Goal: Check status: Check status

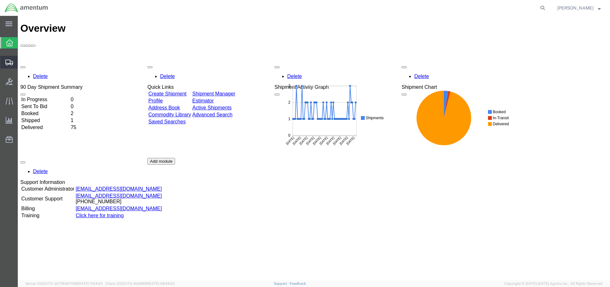
click at [0, 0] on span "Shipment Manager" at bounding box center [0, 0] width 0 height 0
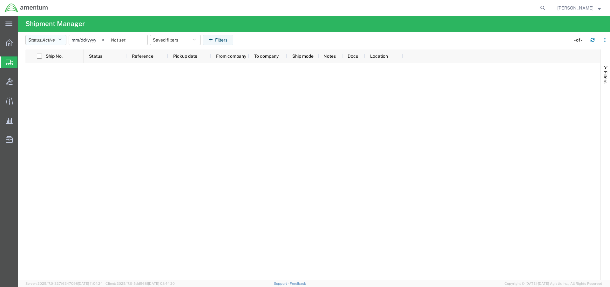
click at [62, 40] on icon "button" at bounding box center [59, 40] width 3 height 4
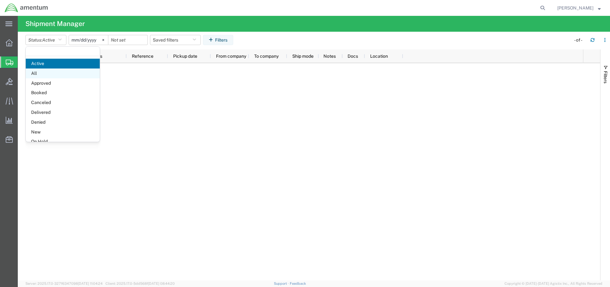
click at [44, 75] on span "All" at bounding box center [63, 74] width 74 height 10
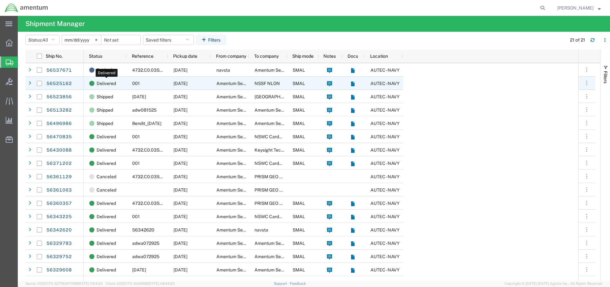
click at [105, 82] on span "Delivered" at bounding box center [106, 83] width 19 height 13
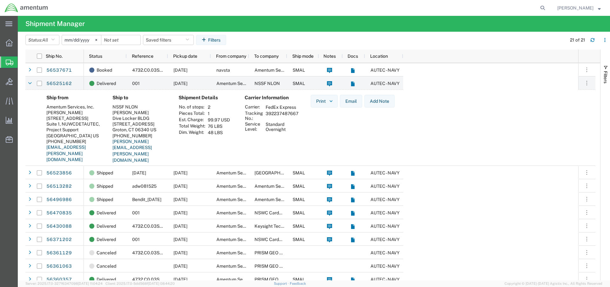
drag, startPoint x: 299, startPoint y: 114, endPoint x: 267, endPoint y: 114, distance: 32.4
click at [267, 114] on td "392237487667" at bounding box center [281, 116] width 37 height 11
click at [60, 84] on link "56525162" at bounding box center [59, 84] width 26 height 10
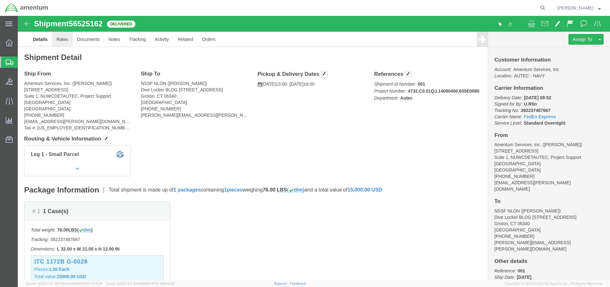
click link "Rates"
